Goal: Task Accomplishment & Management: Use online tool/utility

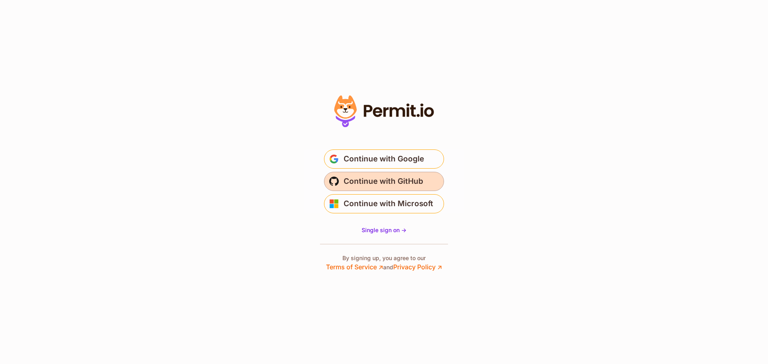
click at [386, 182] on span "Continue with GitHub" at bounding box center [384, 181] width 80 height 13
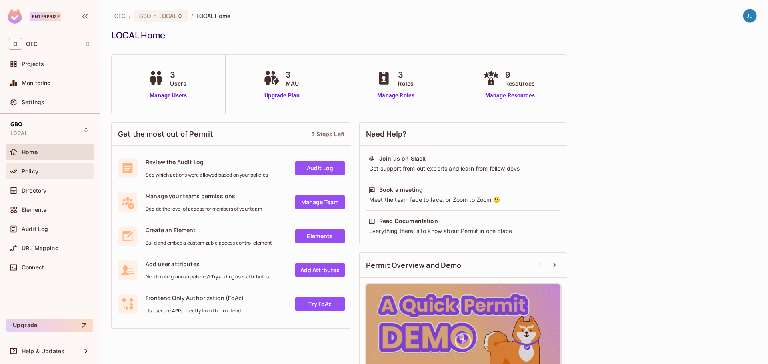
click at [52, 175] on div "Policy" at bounding box center [50, 172] width 82 height 10
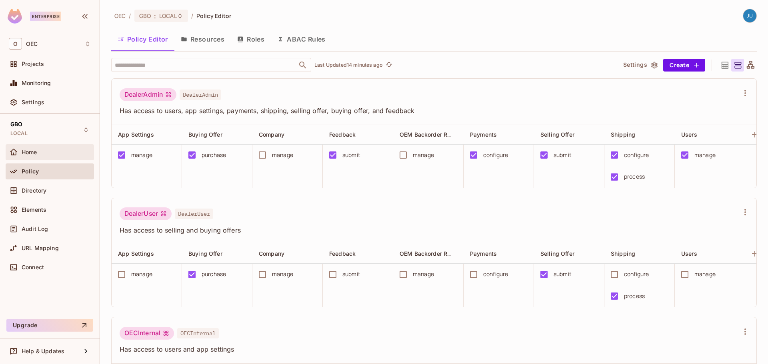
click at [39, 149] on div "Home" at bounding box center [56, 152] width 69 height 6
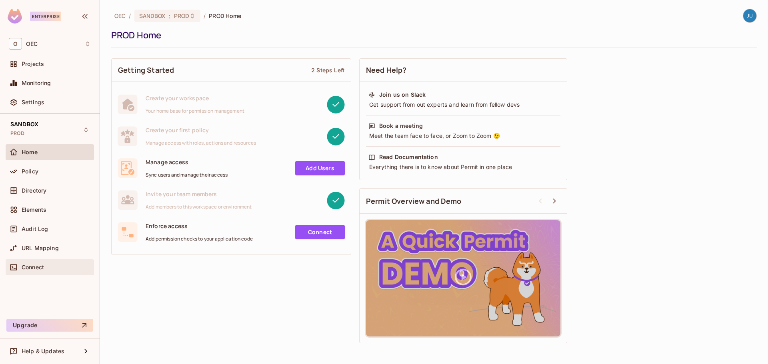
click at [41, 267] on span "Connect" at bounding box center [33, 267] width 22 height 6
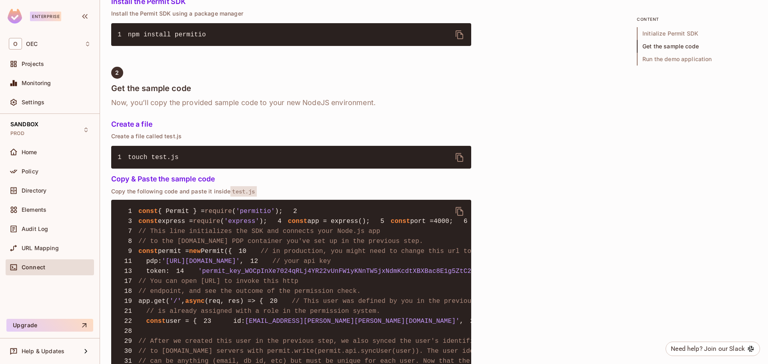
scroll to position [560, 0]
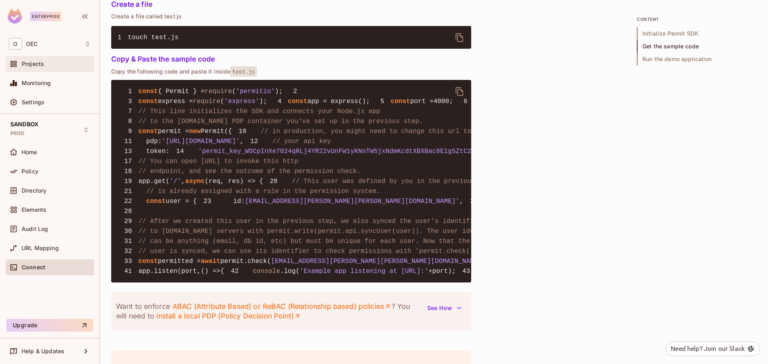
click at [38, 68] on div "Projects" at bounding box center [50, 64] width 82 height 10
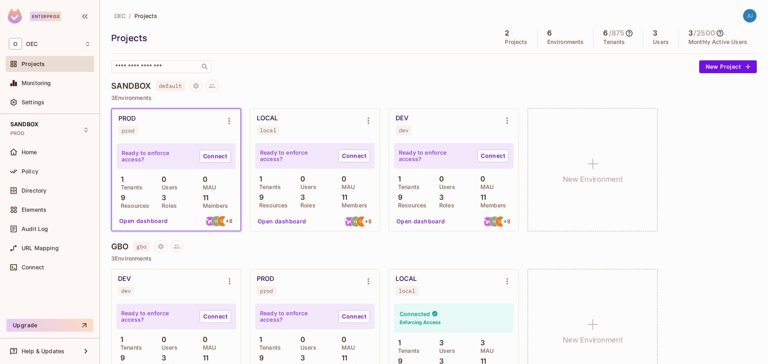
scroll to position [37, 0]
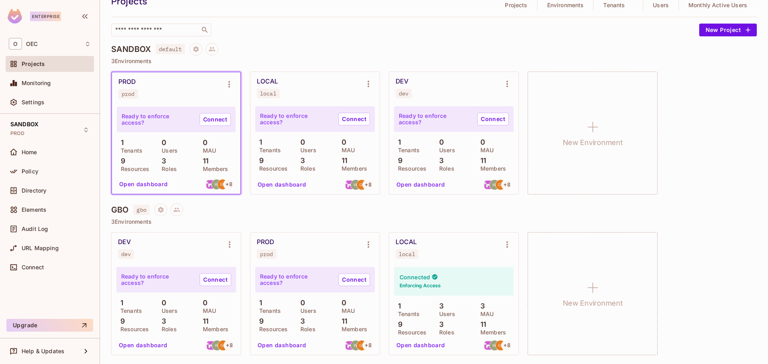
click at [414, 345] on button "Open dashboard" at bounding box center [420, 345] width 55 height 13
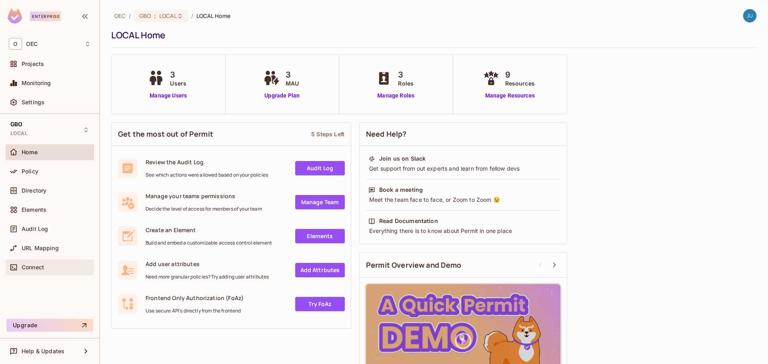
click at [50, 263] on div "Connect" at bounding box center [50, 268] width 82 height 10
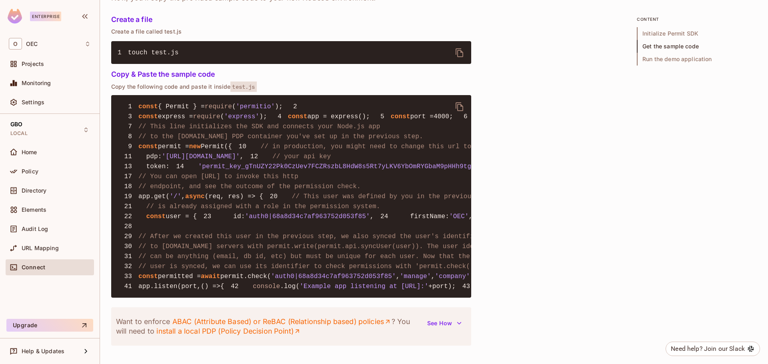
scroll to position [560, 0]
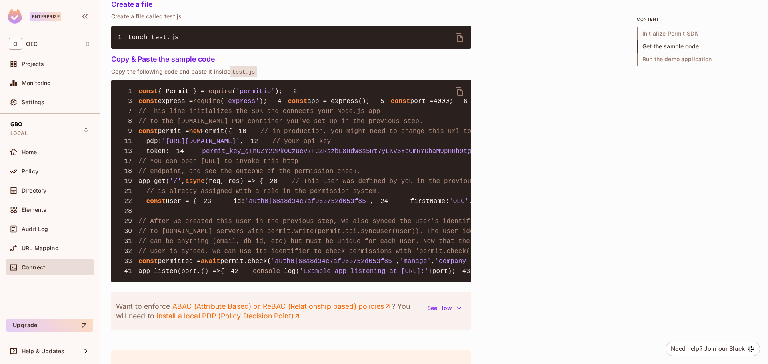
click at [686, 201] on div "Quick Permit Demo Fastest way to get a taste of Permit’s basic features, uses C…" at bounding box center [434, 18] width 646 height 1033
